Goal: Book appointment/travel/reservation

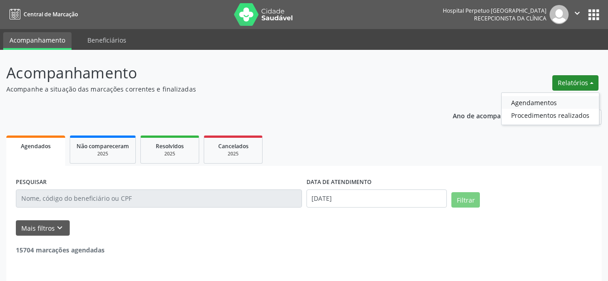
click at [527, 100] on link "Agendamentos" at bounding box center [550, 102] width 97 height 13
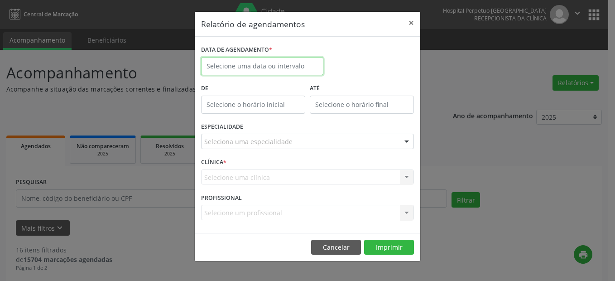
click at [245, 65] on input "text" at bounding box center [262, 66] width 122 height 18
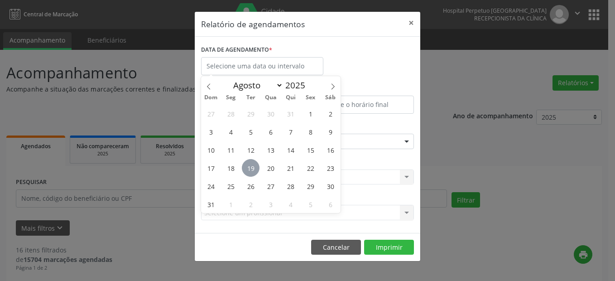
click at [247, 167] on span "19" at bounding box center [251, 168] width 18 height 18
type input "[DATE]"
click at [247, 167] on span "19" at bounding box center [251, 168] width 18 height 18
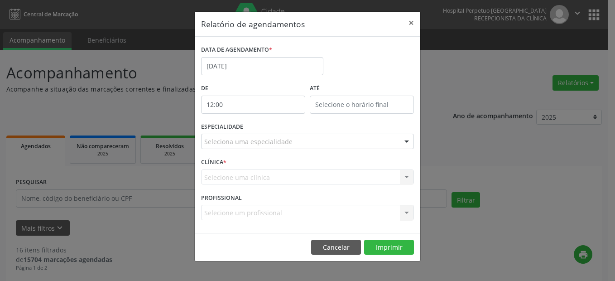
click at [223, 101] on input "12:00" at bounding box center [253, 105] width 104 height 18
click at [262, 130] on input "12" at bounding box center [235, 124] width 68 height 18
click at [267, 128] on span at bounding box center [266, 128] width 6 height 9
type input "11:00"
type input "11"
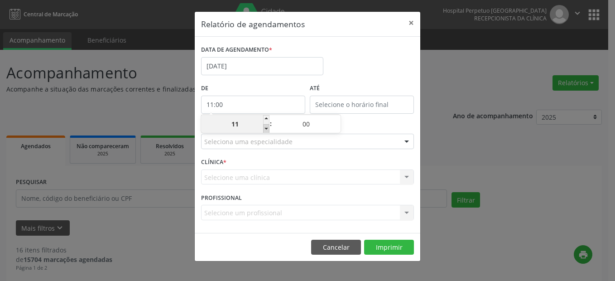
click at [267, 128] on span at bounding box center [266, 128] width 6 height 9
type input "10:00"
type input "10"
click at [267, 128] on span at bounding box center [266, 128] width 6 height 9
type input "09:00"
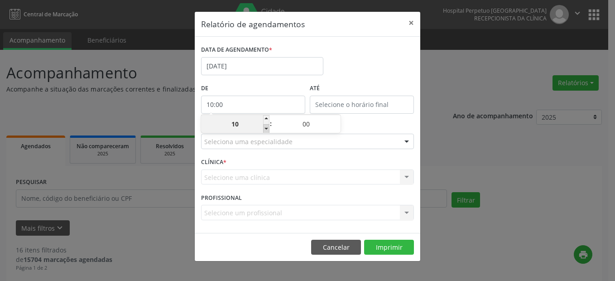
type input "09"
click at [267, 128] on span at bounding box center [266, 128] width 6 height 9
type input "08:00"
type input "08"
click at [267, 128] on span at bounding box center [266, 128] width 6 height 9
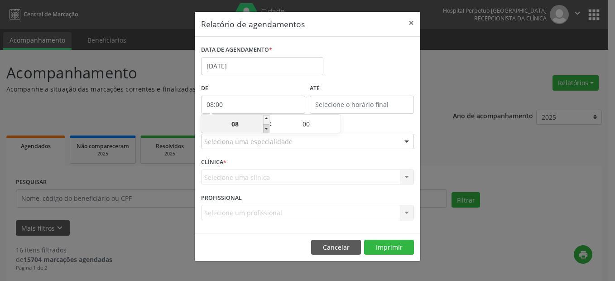
type input "07:00"
type input "07"
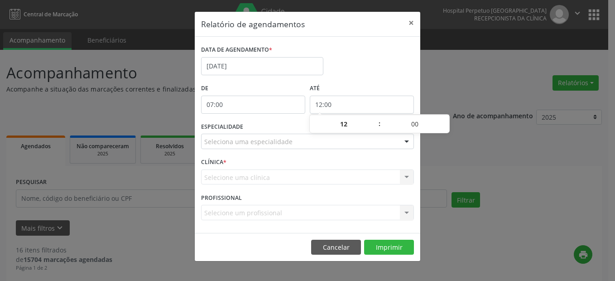
click at [333, 105] on input "12:00" at bounding box center [362, 105] width 104 height 18
click at [374, 117] on span at bounding box center [375, 119] width 6 height 9
type input "13:00"
type input "13"
click at [374, 117] on span at bounding box center [375, 119] width 6 height 9
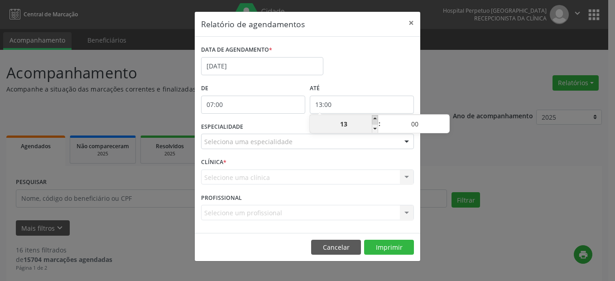
type input "14:00"
type input "14"
click at [374, 117] on span at bounding box center [375, 119] width 6 height 9
type input "15:00"
type input "15"
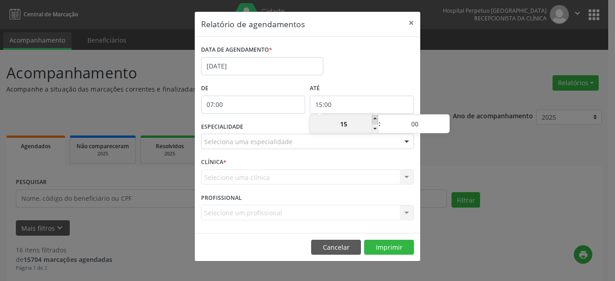
click at [374, 117] on span at bounding box center [375, 119] width 6 height 9
type input "16:00"
type input "16"
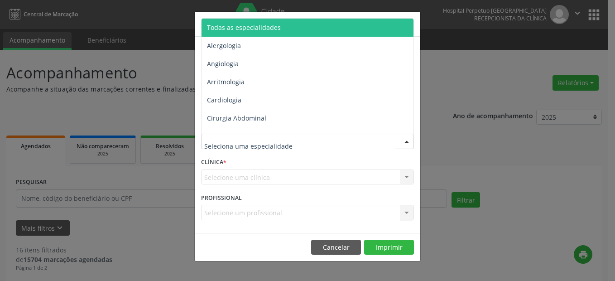
click at [234, 26] on span "Todas as especialidades" at bounding box center [244, 27] width 74 height 9
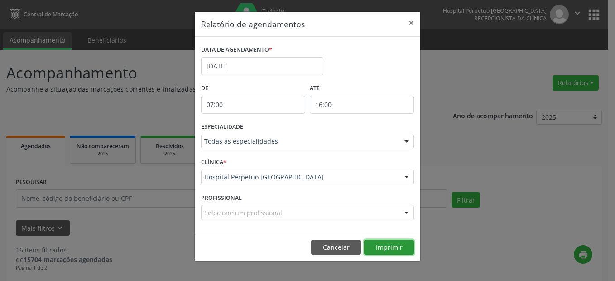
click at [389, 250] on button "Imprimir" at bounding box center [389, 247] width 50 height 15
